Goal: Information Seeking & Learning: Find specific page/section

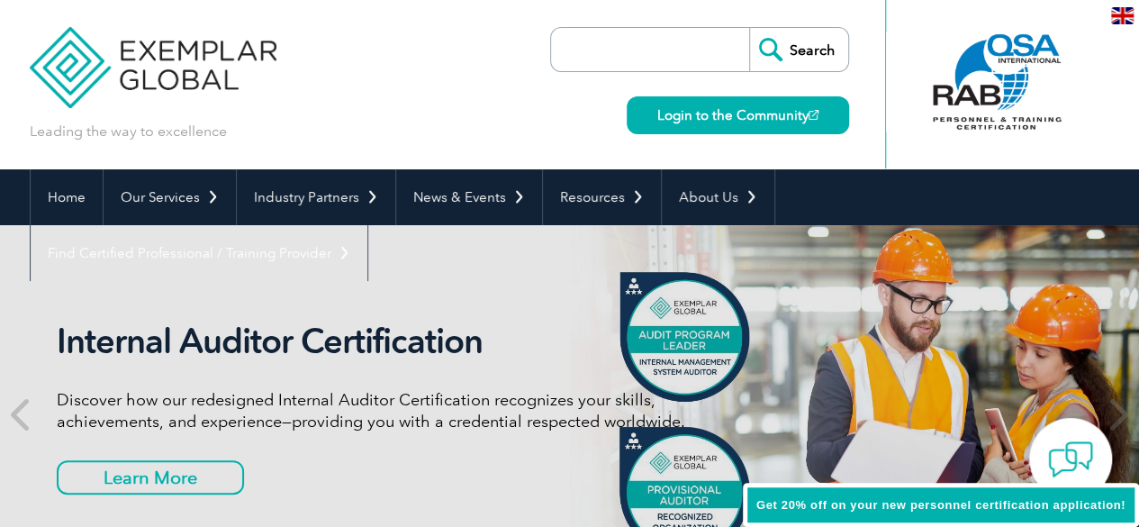
click at [668, 49] on input "search" at bounding box center [654, 49] width 189 height 43
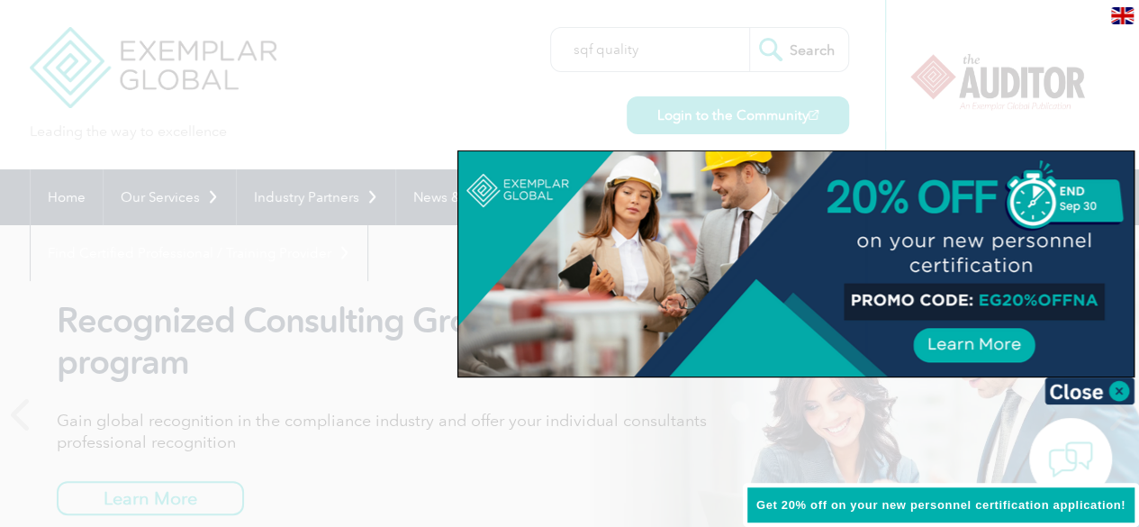
type input "sqf quality"
click at [749, 28] on input "Search" at bounding box center [798, 49] width 99 height 43
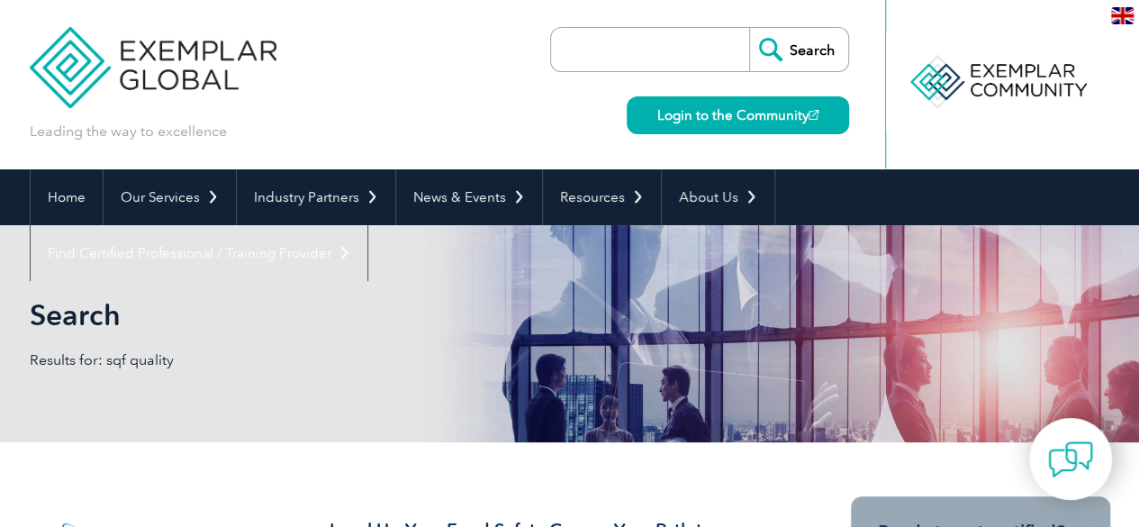
click at [693, 63] on input "search" at bounding box center [654, 49] width 189 height 43
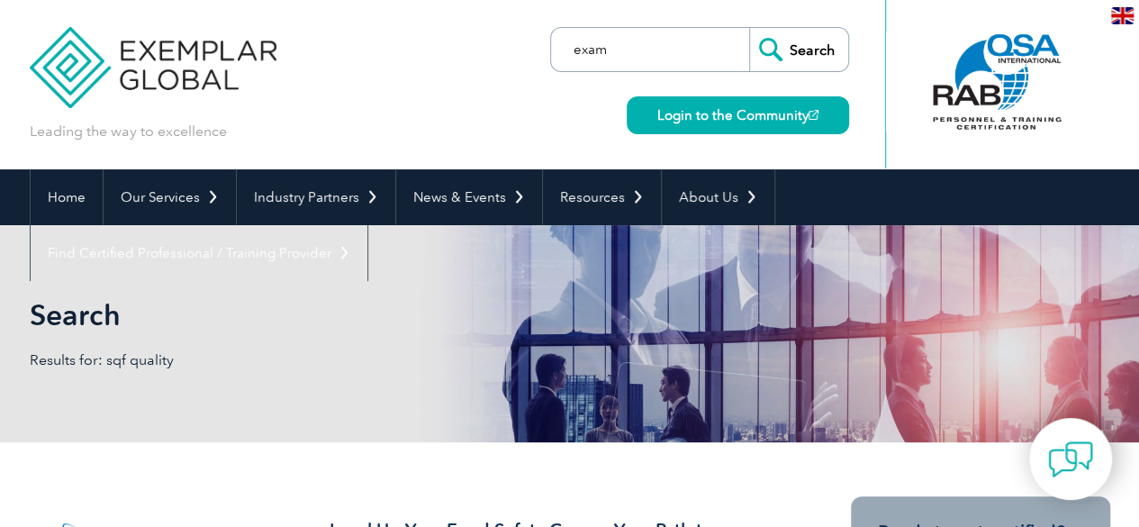
type input "exam"
click at [749, 28] on input "Search" at bounding box center [798, 49] width 99 height 43
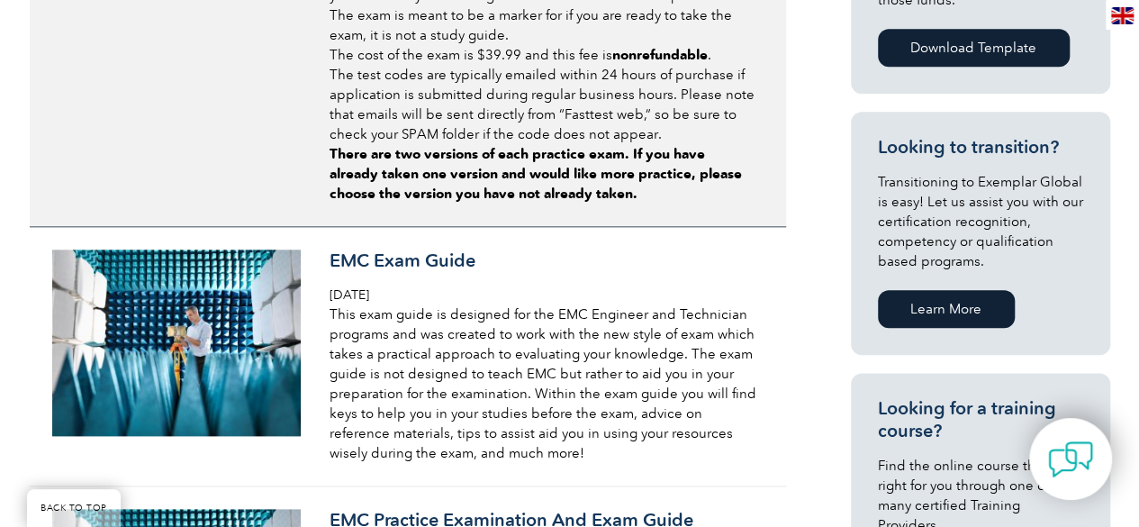
scroll to position [991, 0]
